Goal: Task Accomplishment & Management: Use online tool/utility

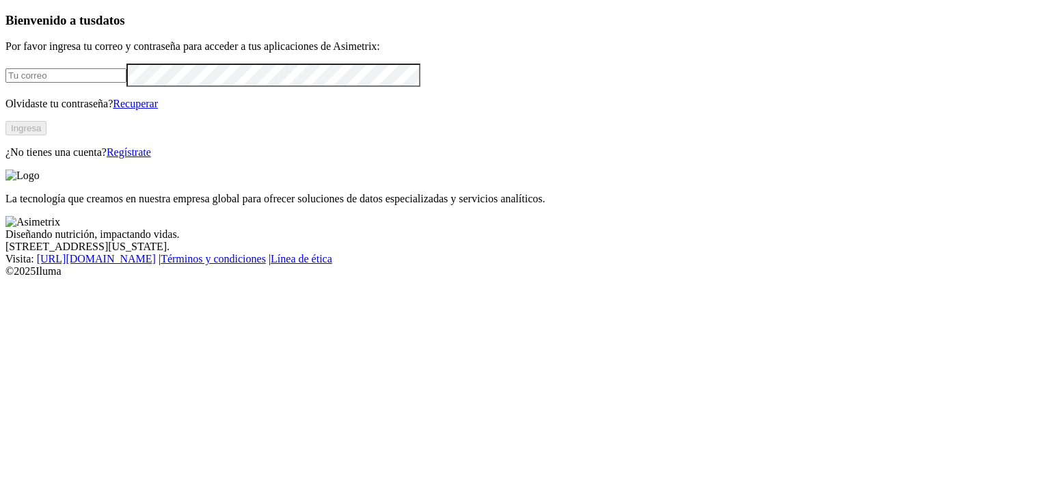
type input "[PERSON_NAME][EMAIL_ADDRESS][DOMAIN_NAME]"
click at [47, 135] on button "Ingresa" at bounding box center [25, 128] width 41 height 14
